Goal: Transaction & Acquisition: Subscribe to service/newsletter

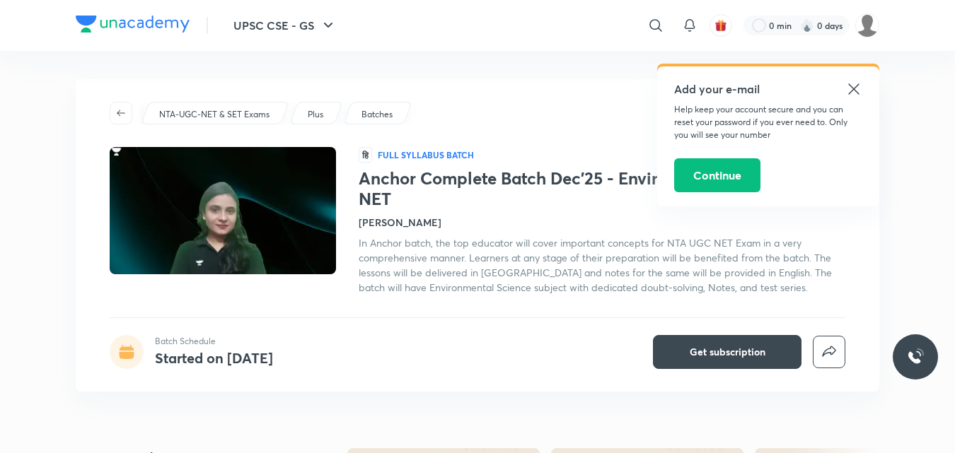
click at [858, 84] on icon at bounding box center [853, 88] width 11 height 11
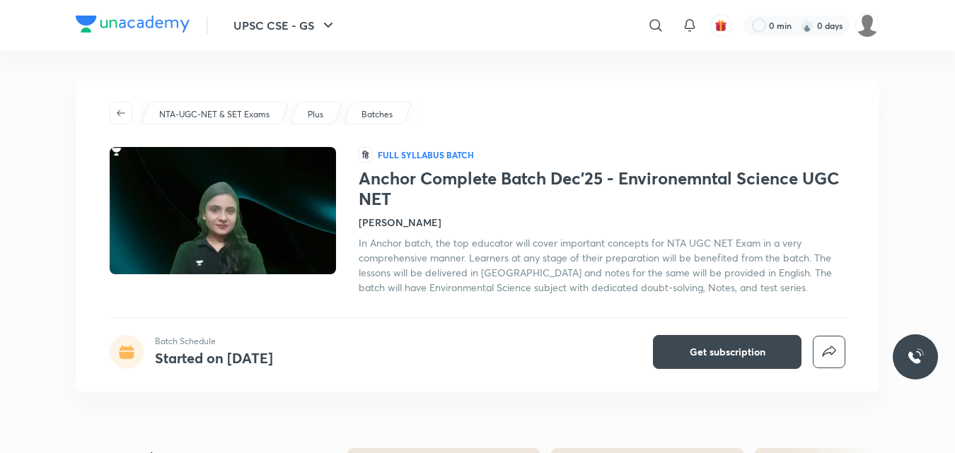
click at [390, 219] on h4 "[PERSON_NAME]" at bounding box center [400, 222] width 83 height 15
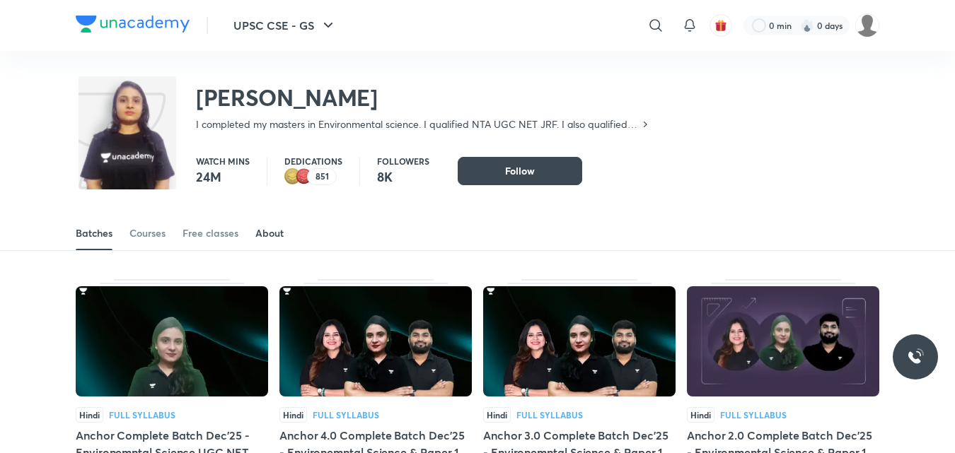
click at [276, 238] on div "About" at bounding box center [269, 233] width 28 height 14
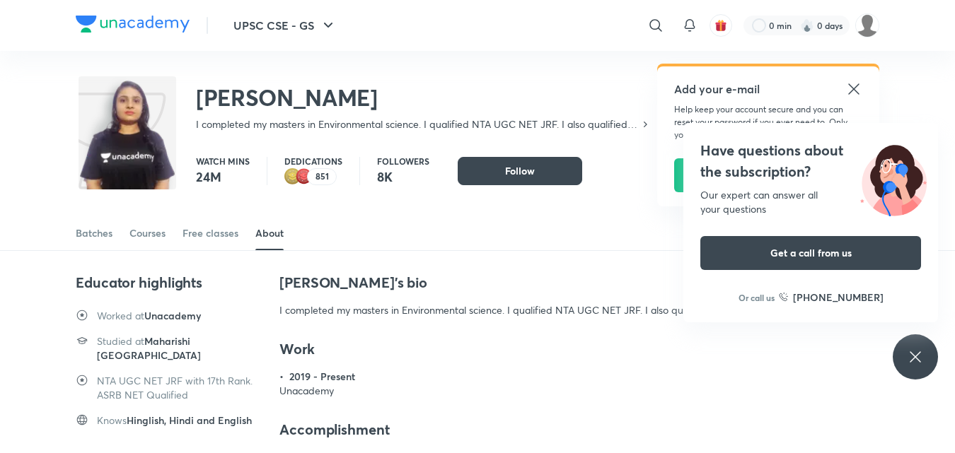
click at [918, 361] on icon at bounding box center [915, 357] width 17 height 17
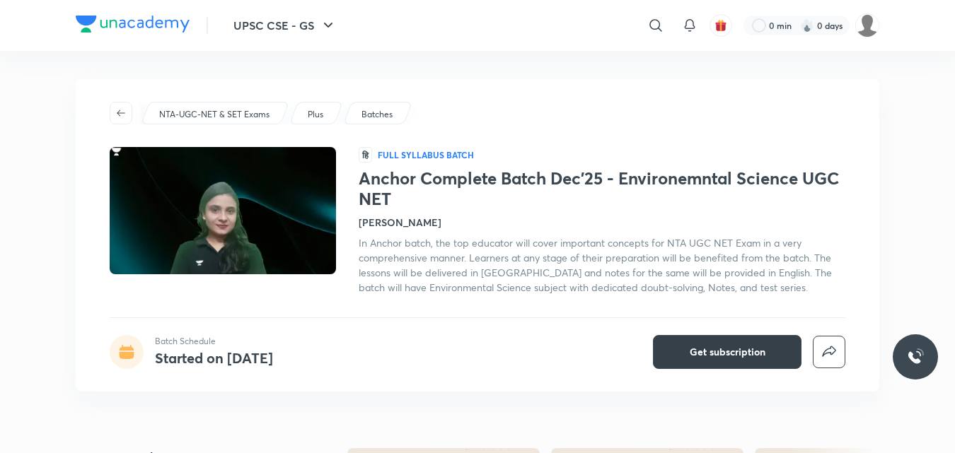
click at [693, 342] on button "Get subscription" at bounding box center [727, 352] width 149 height 34
